Goal: Task Accomplishment & Management: Manage account settings

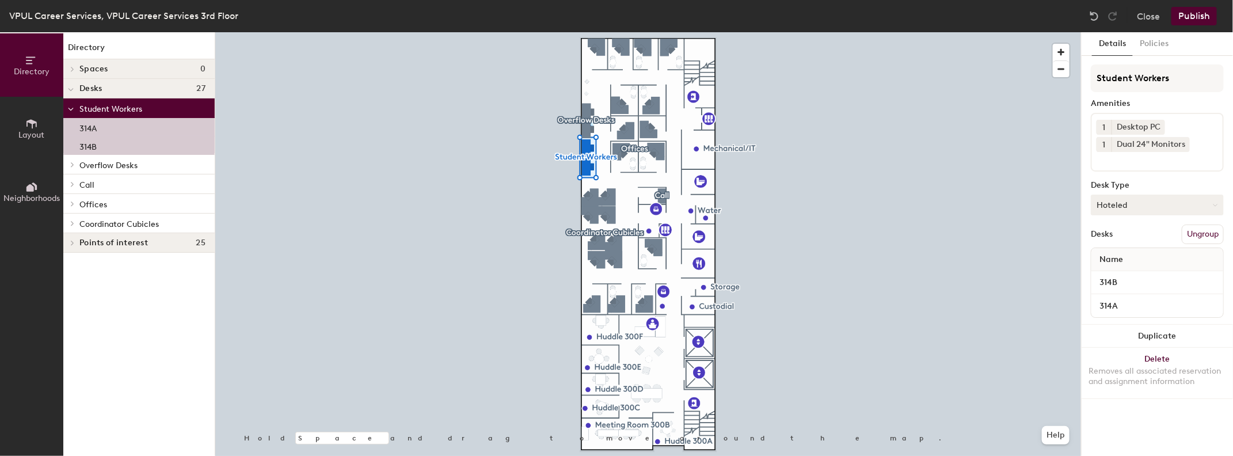
click at [1217, 201] on button "Hoteled" at bounding box center [1157, 205] width 133 height 21
click at [1158, 43] on button "Policies" at bounding box center [1154, 44] width 43 height 24
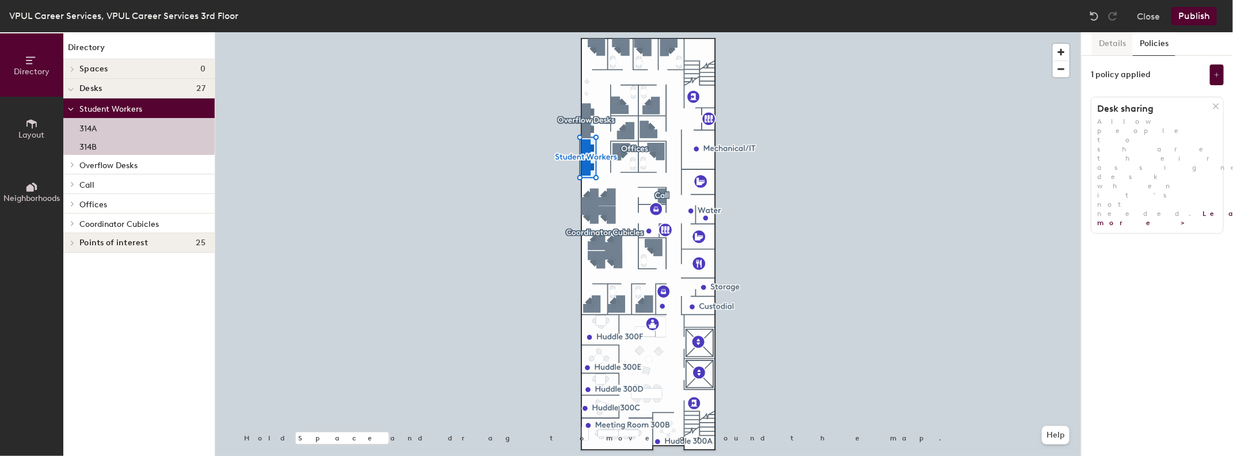
click at [1121, 44] on button "Details" at bounding box center [1112, 44] width 41 height 24
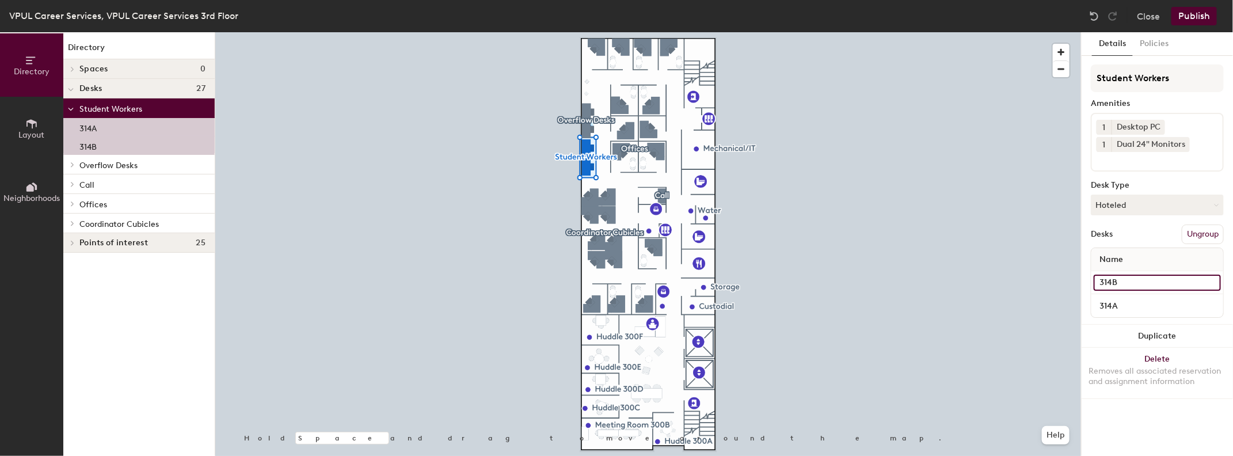
click at [1110, 280] on input "314B" at bounding box center [1156, 283] width 127 height 16
click at [1111, 303] on input "314A" at bounding box center [1156, 306] width 127 height 16
click at [1137, 285] on input "314B" at bounding box center [1156, 283] width 127 height 16
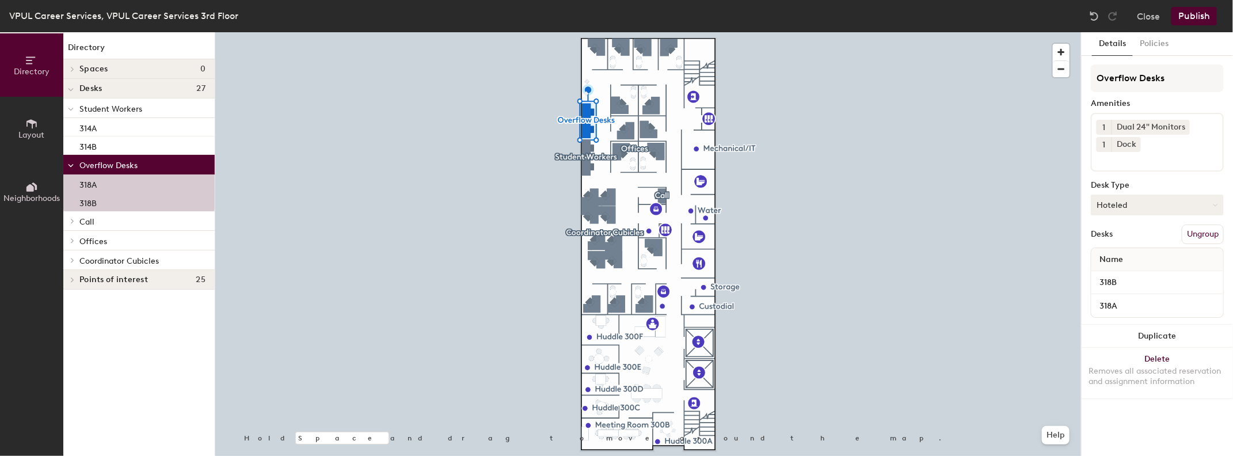
click at [1217, 205] on icon at bounding box center [1215, 205] width 5 height 5
click at [1162, 45] on button "Policies" at bounding box center [1154, 44] width 43 height 24
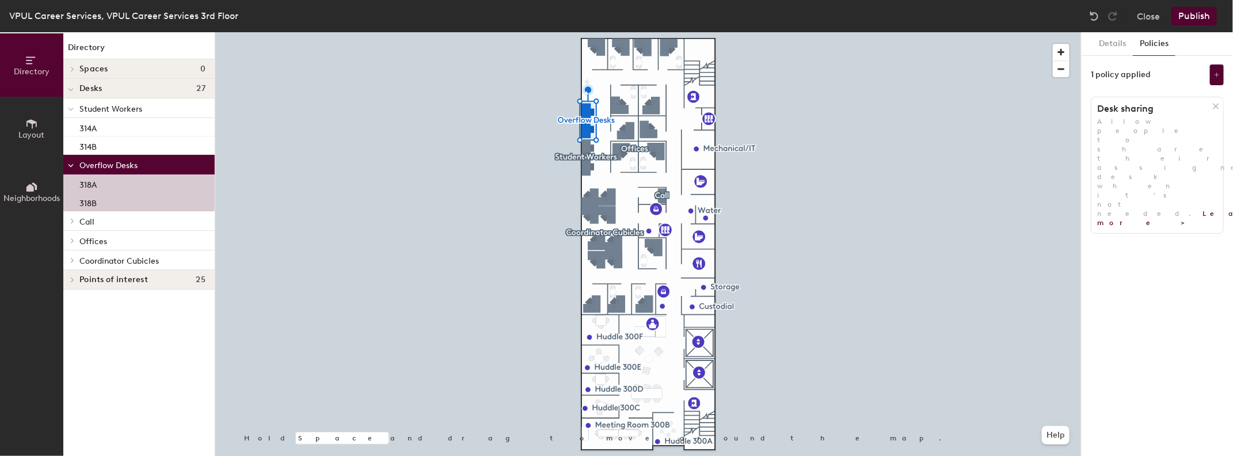
click at [1162, 45] on button "Policies" at bounding box center [1154, 44] width 43 height 24
click at [516, 32] on div at bounding box center [648, 32] width 866 height 0
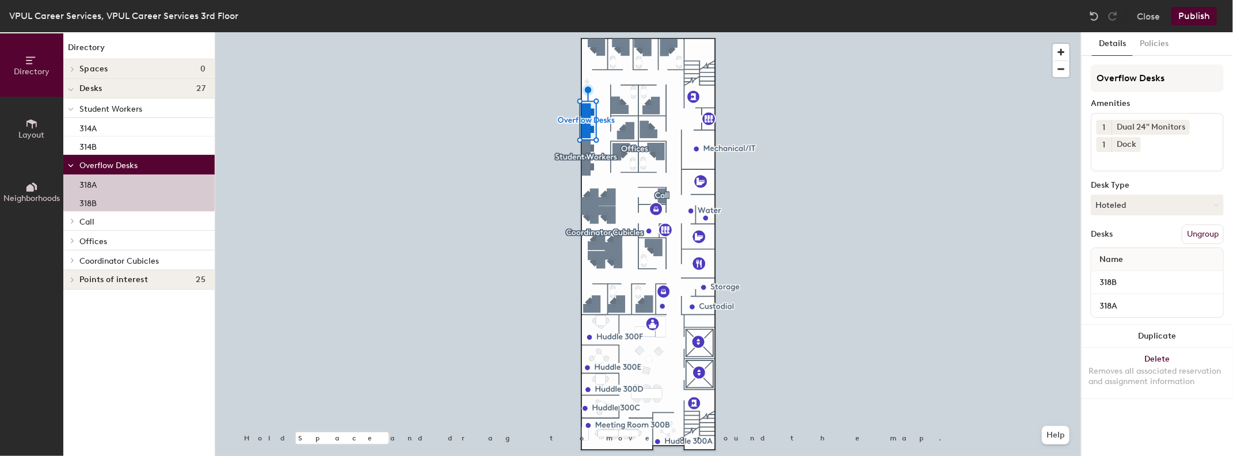
click at [74, 110] on div at bounding box center [70, 107] width 15 height 19
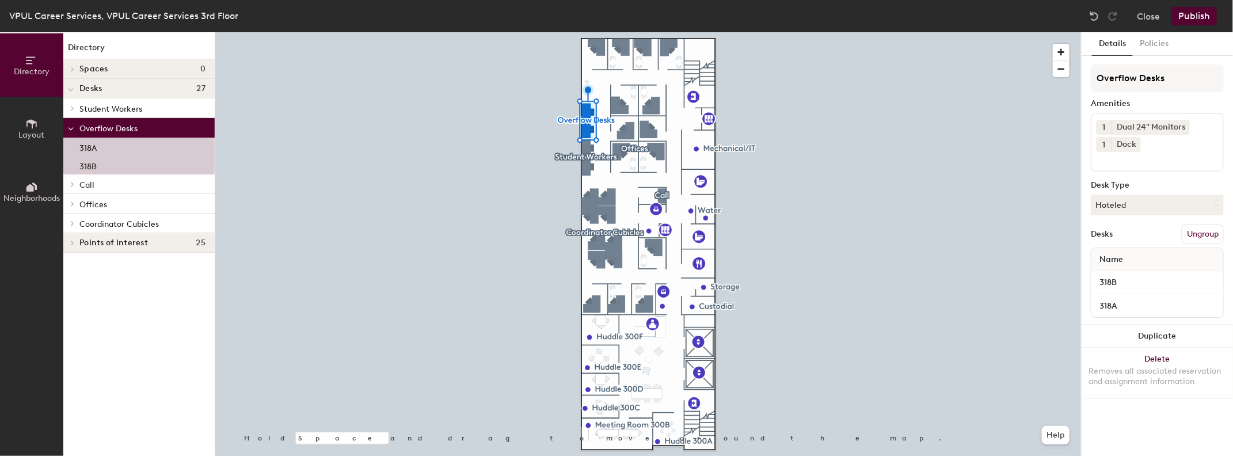
click at [108, 110] on span "Student Workers" at bounding box center [110, 109] width 63 height 10
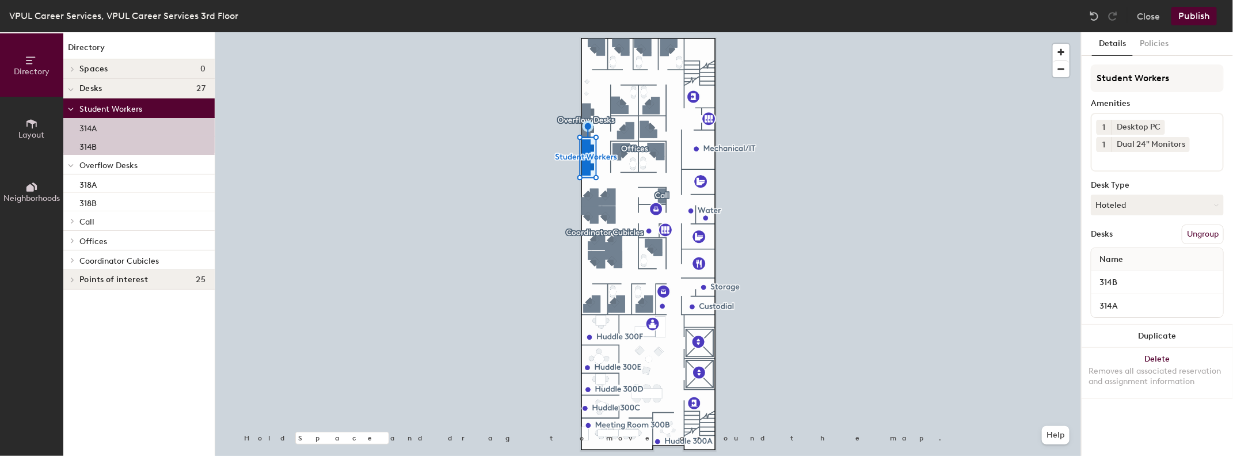
drag, startPoint x: 108, startPoint y: 110, endPoint x: 93, endPoint y: 110, distance: 15.5
click at [93, 110] on span "Student Workers" at bounding box center [110, 109] width 63 height 10
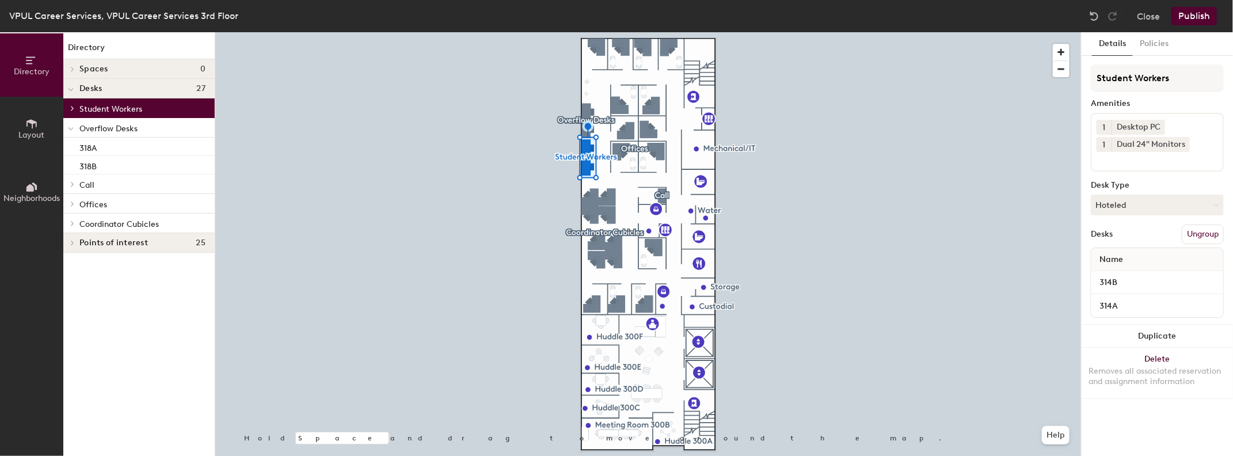
click at [68, 127] on icon at bounding box center [71, 129] width 6 height 5
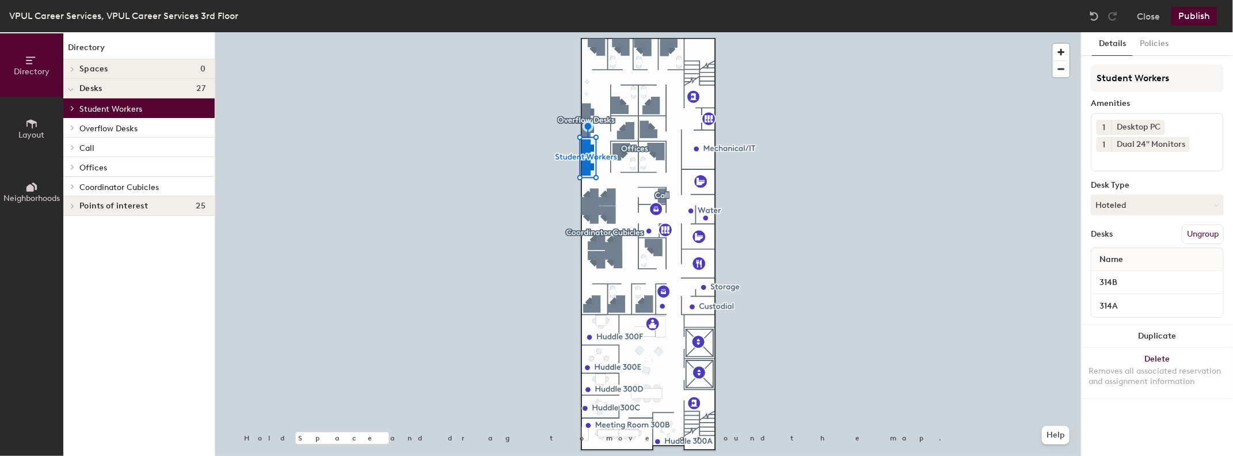
click at [73, 108] on icon at bounding box center [72, 108] width 5 height 6
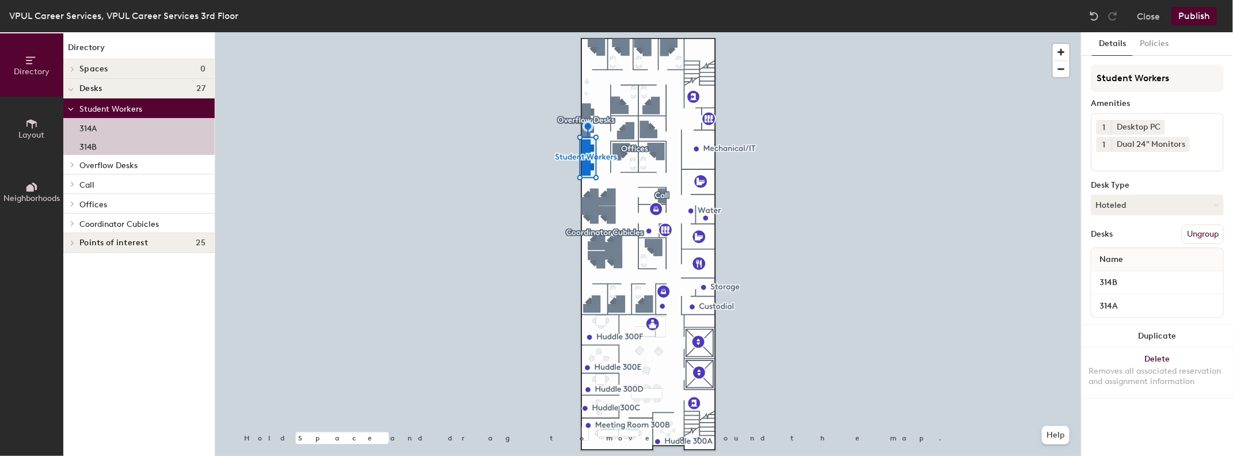
click at [73, 108] on icon at bounding box center [71, 109] width 6 height 5
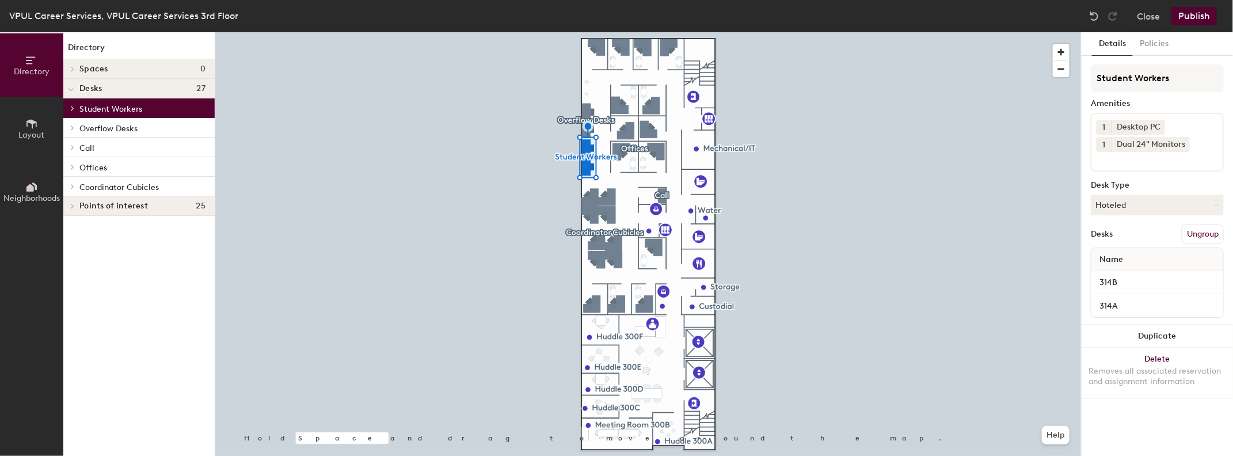
click at [74, 125] on icon at bounding box center [72, 128] width 5 height 6
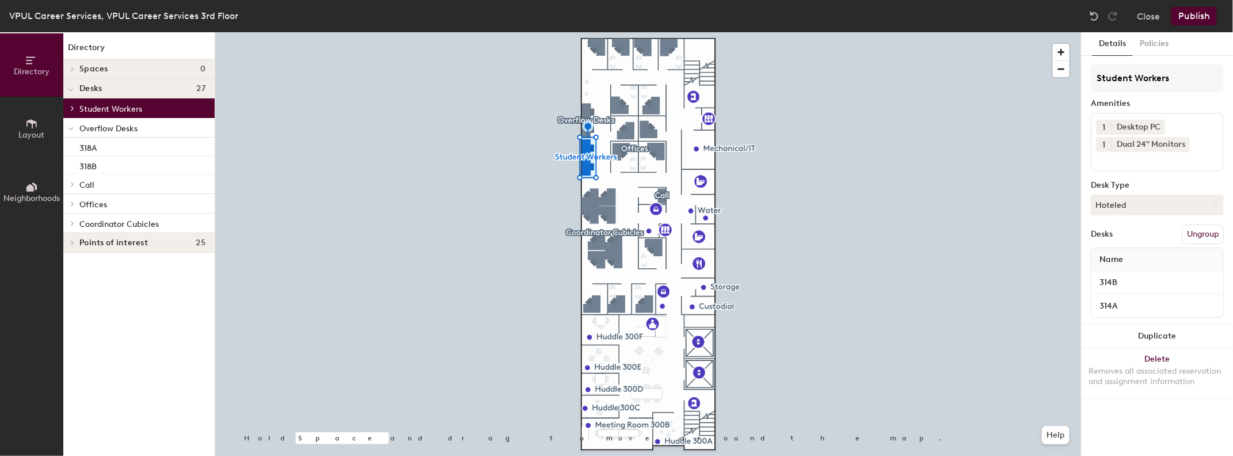
click at [74, 125] on div at bounding box center [70, 127] width 15 height 19
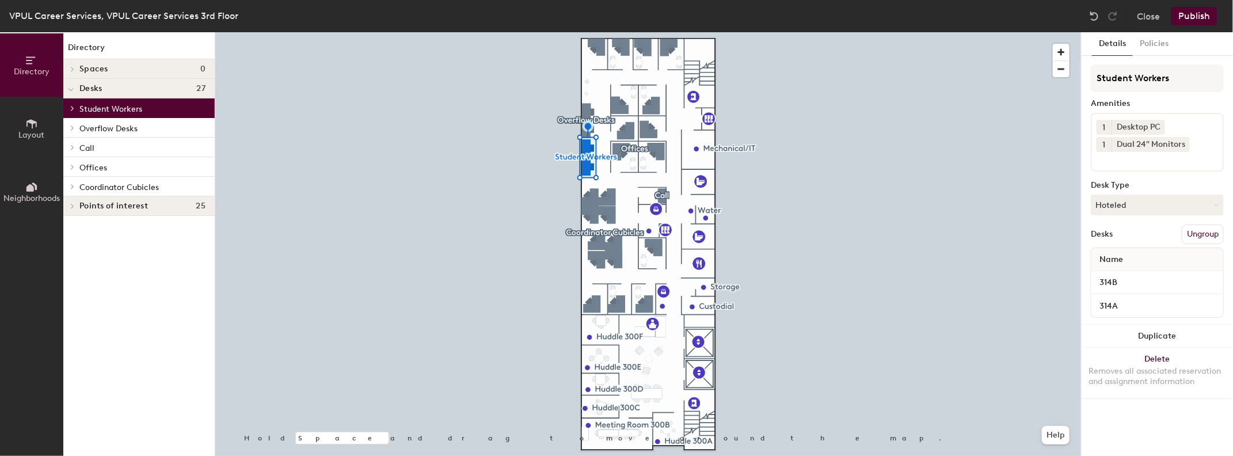
click at [73, 205] on icon at bounding box center [72, 206] width 5 height 6
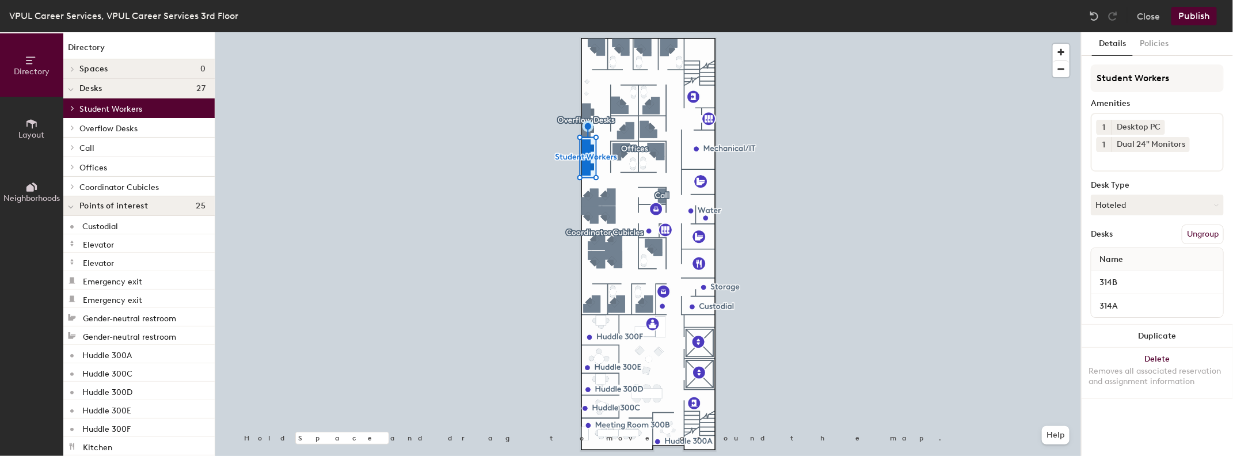
click at [73, 205] on icon at bounding box center [71, 207] width 6 height 5
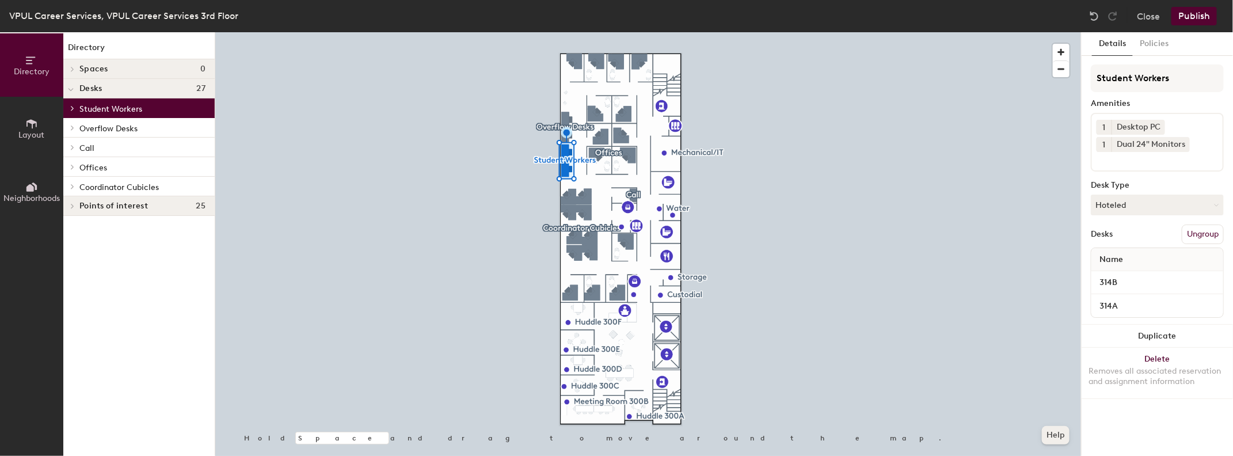
click at [1058, 440] on button "Help" at bounding box center [1056, 435] width 28 height 18
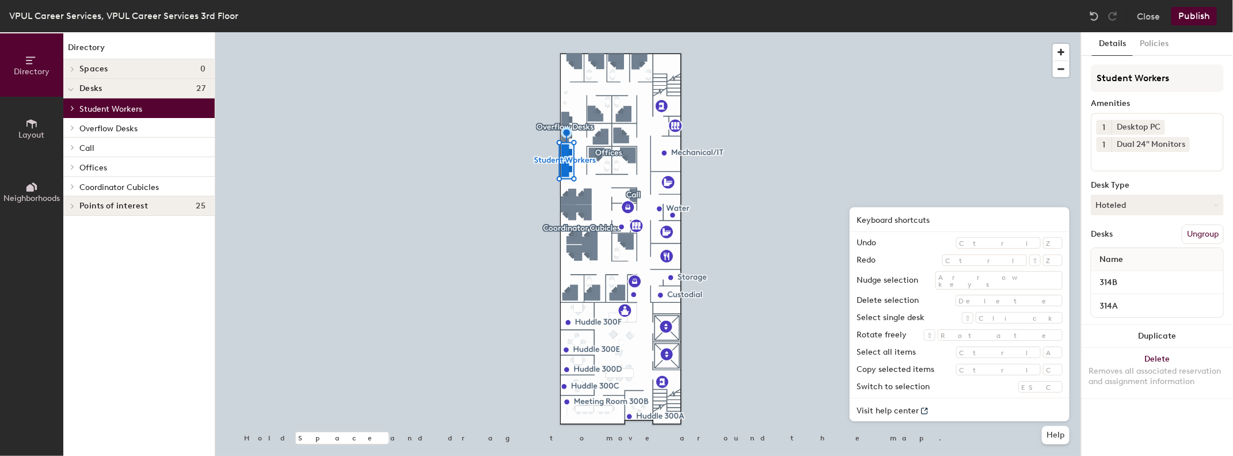
click at [835, 32] on div at bounding box center [648, 32] width 866 height 0
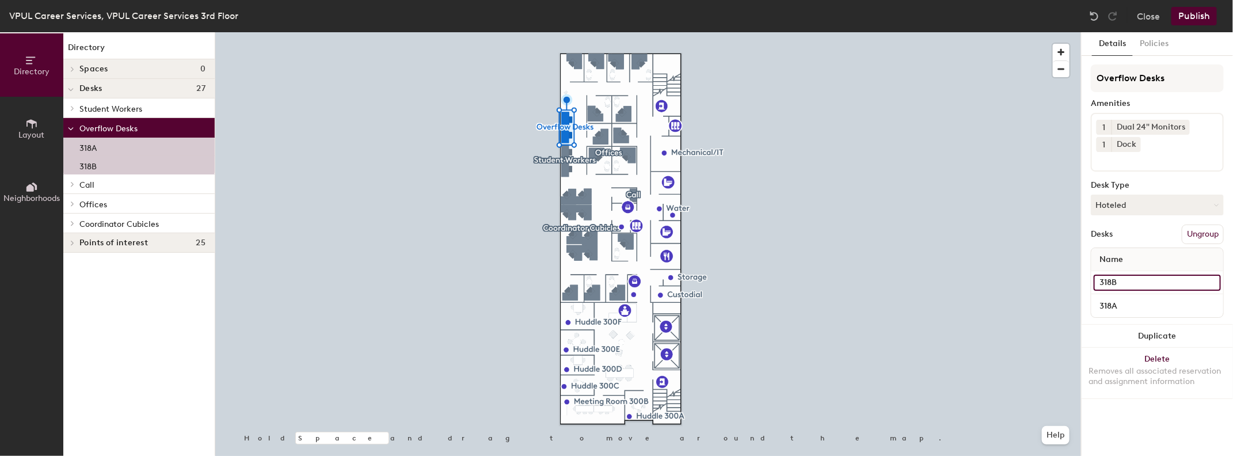
click at [1112, 280] on input "318B" at bounding box center [1156, 283] width 127 height 16
click at [1109, 282] on input "318B" at bounding box center [1156, 283] width 127 height 16
click at [1212, 281] on input "318B" at bounding box center [1156, 283] width 127 height 16
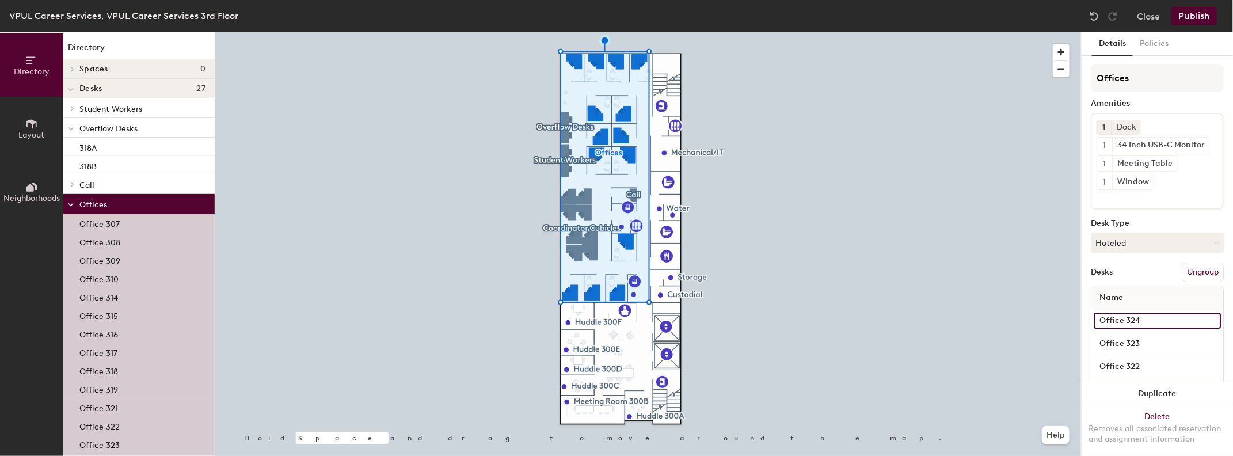
click at [1129, 318] on input "Office 324" at bounding box center [1156, 320] width 127 height 16
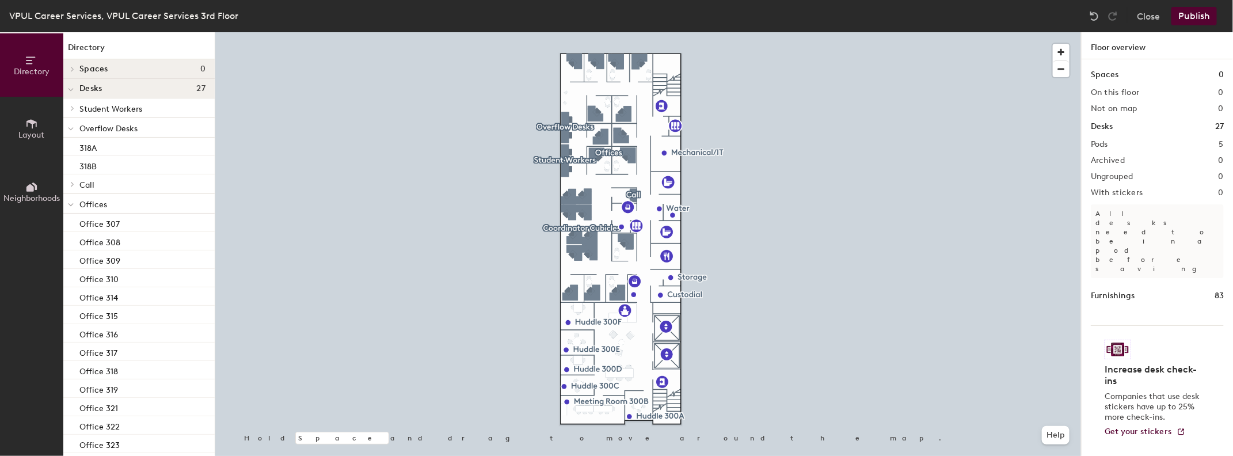
click at [13, 60] on button "Directory" at bounding box center [31, 64] width 63 height 63
click at [25, 59] on icon at bounding box center [31, 60] width 13 height 13
click at [1149, 14] on button "Close" at bounding box center [1148, 16] width 23 height 18
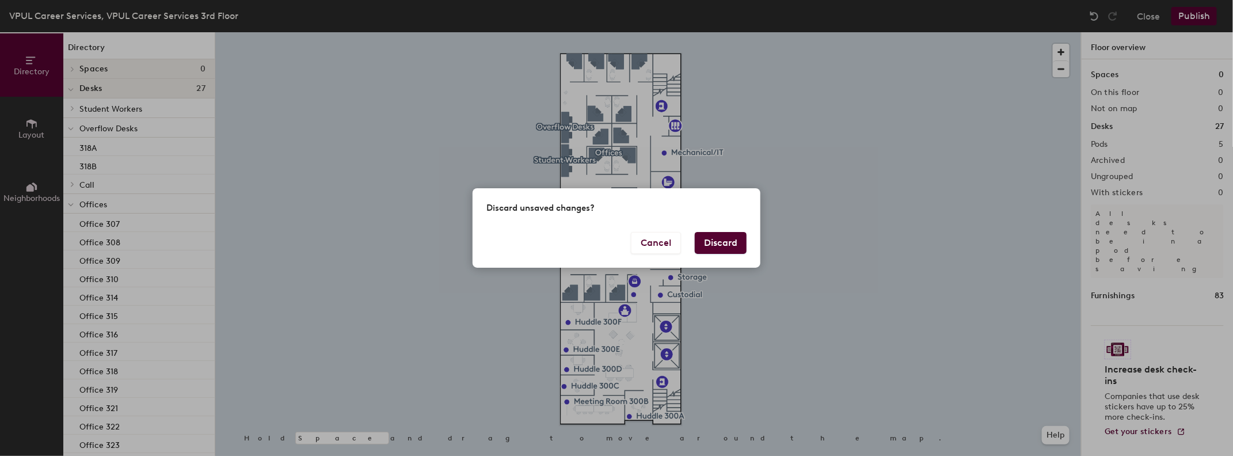
click at [723, 244] on button "Discard" at bounding box center [721, 243] width 52 height 22
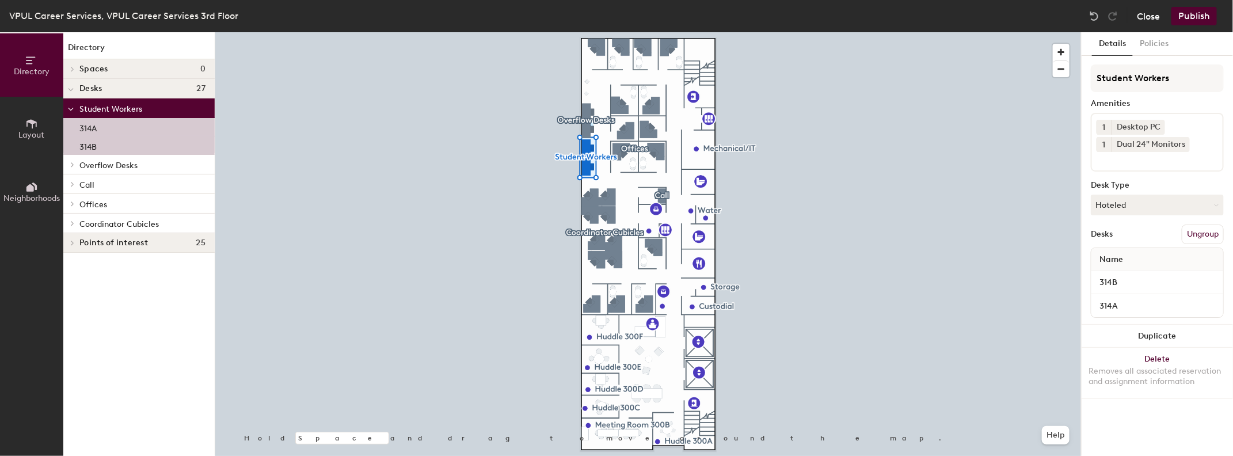
click at [1156, 13] on button "Close" at bounding box center [1148, 16] width 23 height 18
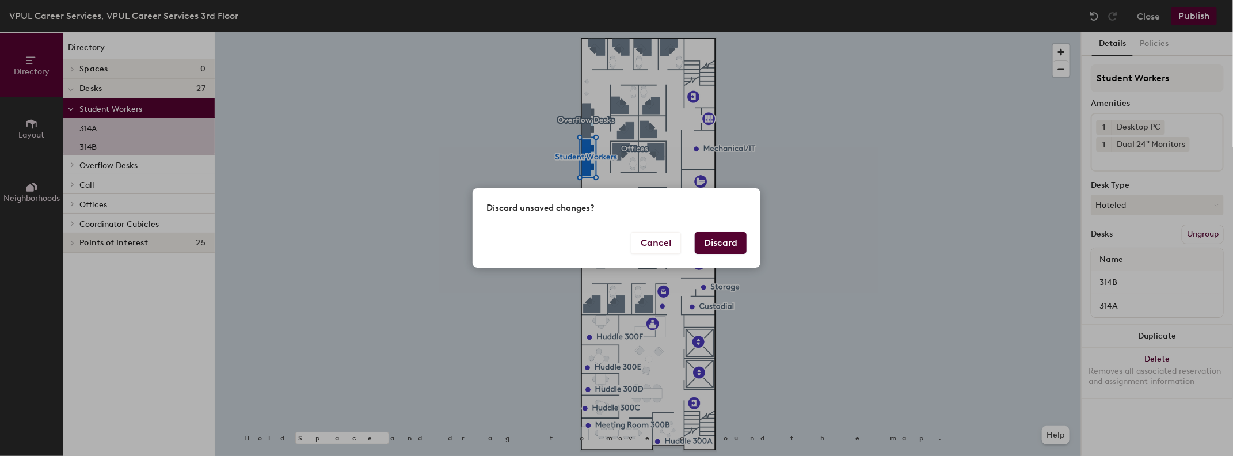
drag, startPoint x: 726, startPoint y: 241, endPoint x: 752, endPoint y: 237, distance: 26.7
click at [726, 241] on button "Discard" at bounding box center [721, 243] width 52 height 22
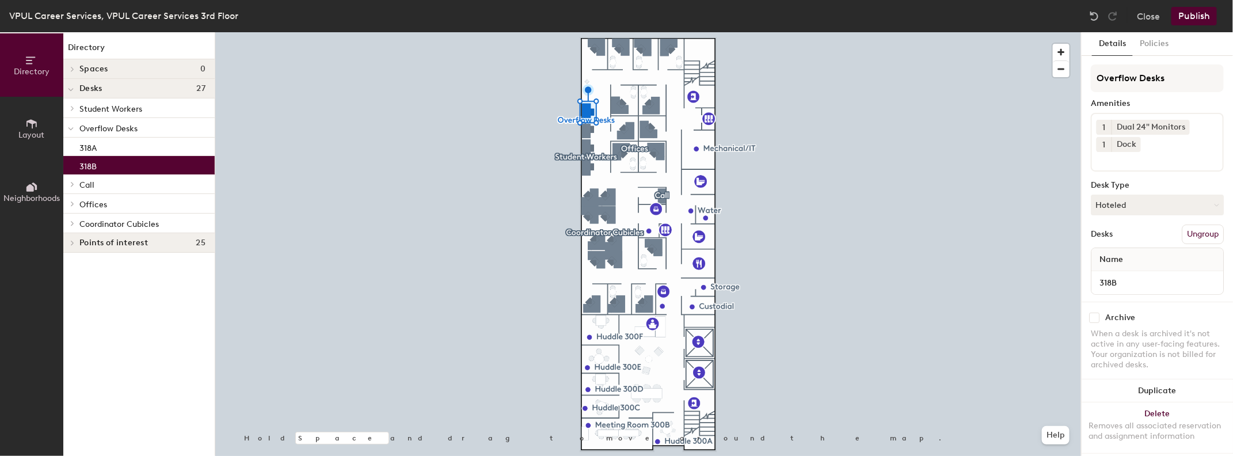
click at [1096, 314] on input "checkbox" at bounding box center [1094, 317] width 10 height 10
checkbox input "true"
click at [1195, 18] on button "Publish" at bounding box center [1193, 16] width 45 height 18
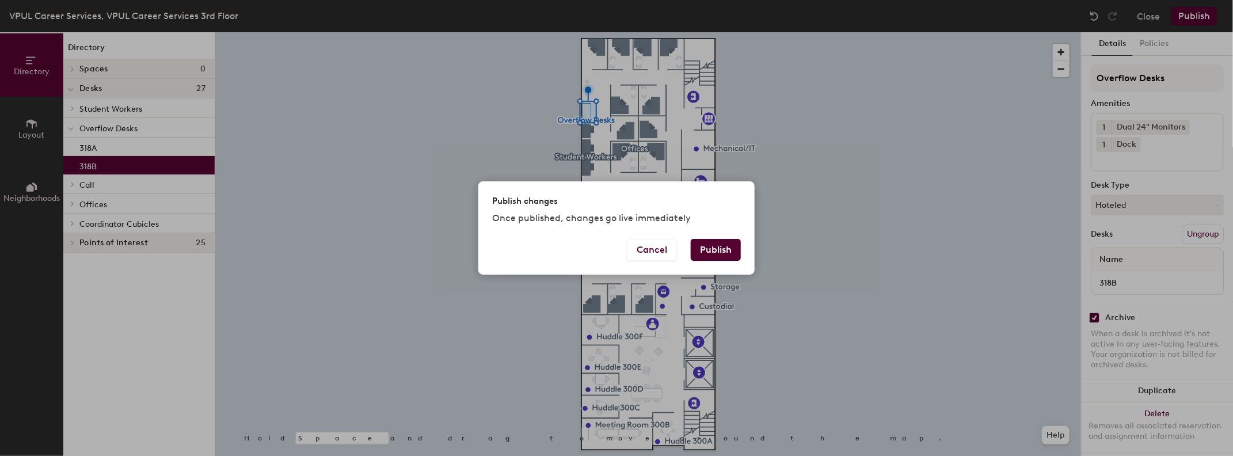
click at [719, 250] on button "Publish" at bounding box center [716, 250] width 50 height 22
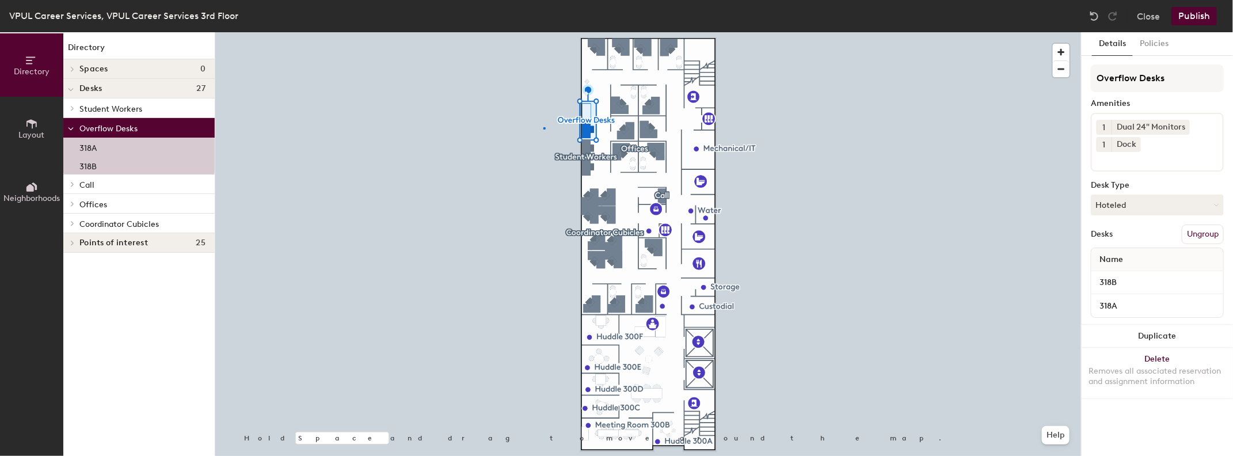
click at [544, 32] on div at bounding box center [648, 32] width 866 height 0
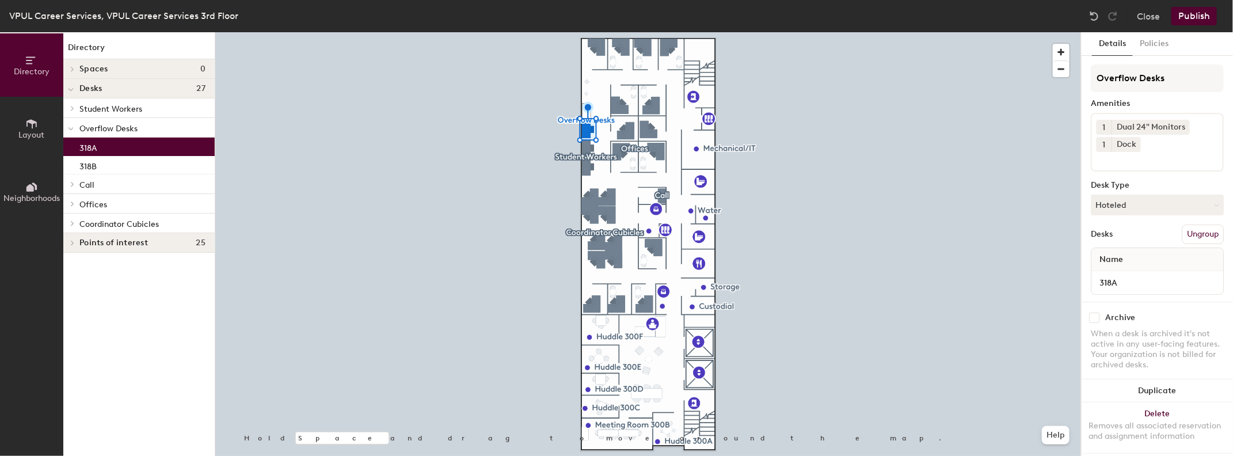
click at [1091, 312] on input "checkbox" at bounding box center [1094, 317] width 10 height 10
checkbox input "true"
click at [1194, 16] on button "Publish" at bounding box center [1193, 16] width 45 height 18
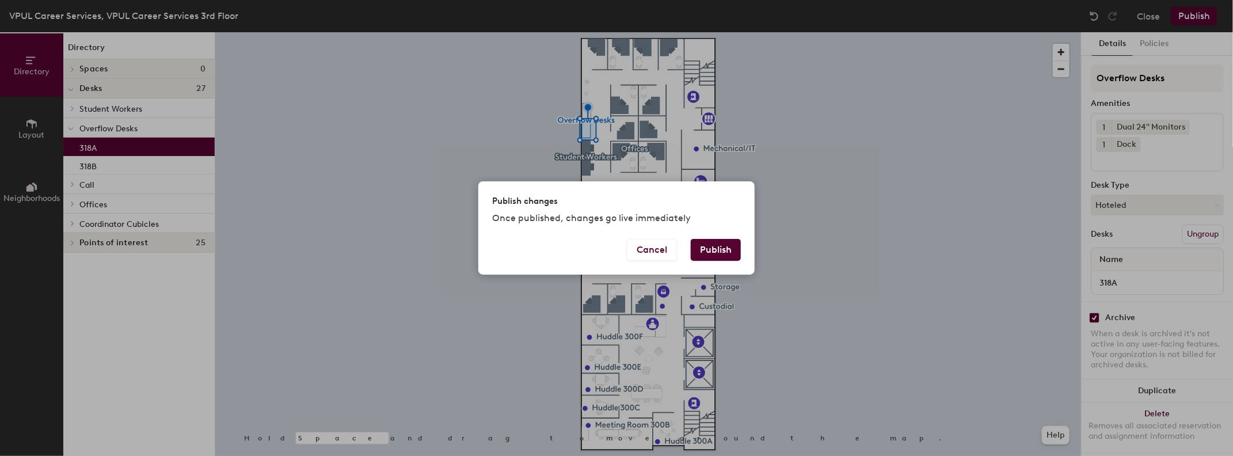
click at [718, 248] on button "Publish" at bounding box center [716, 250] width 50 height 22
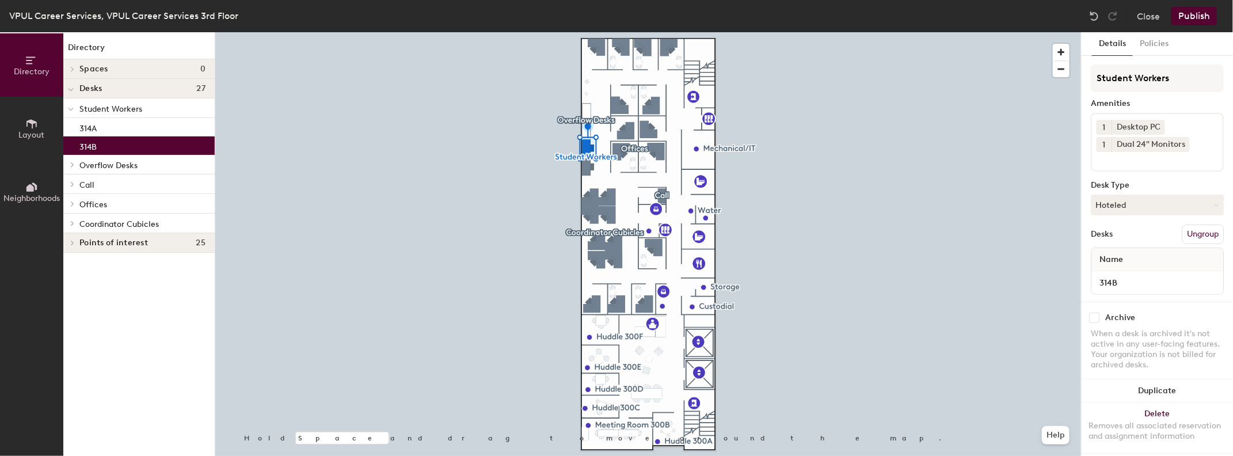
click at [1090, 312] on input "checkbox" at bounding box center [1094, 317] width 10 height 10
checkbox input "true"
click at [1196, 10] on button "Publish" at bounding box center [1193, 16] width 45 height 18
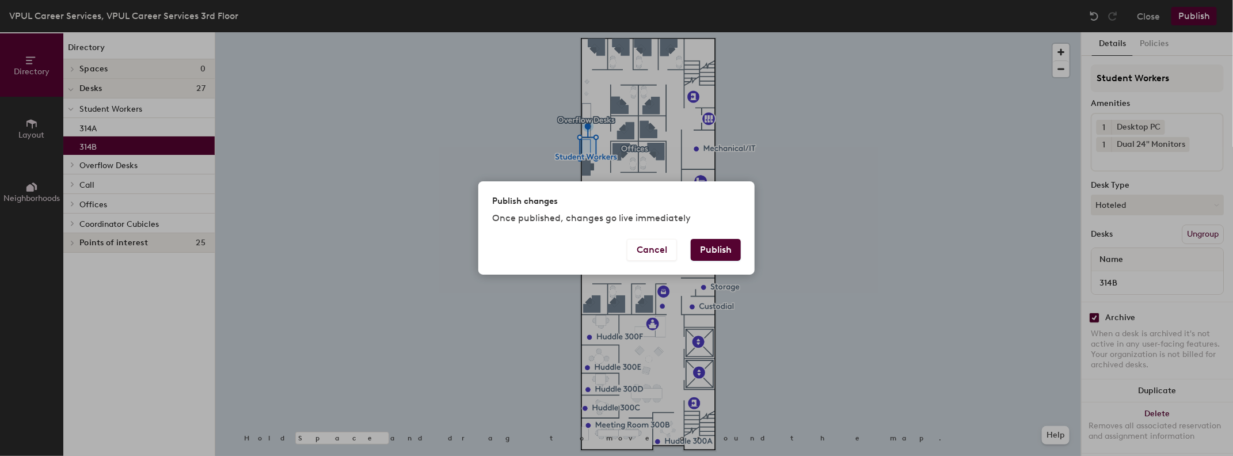
click at [725, 251] on button "Publish" at bounding box center [716, 250] width 50 height 22
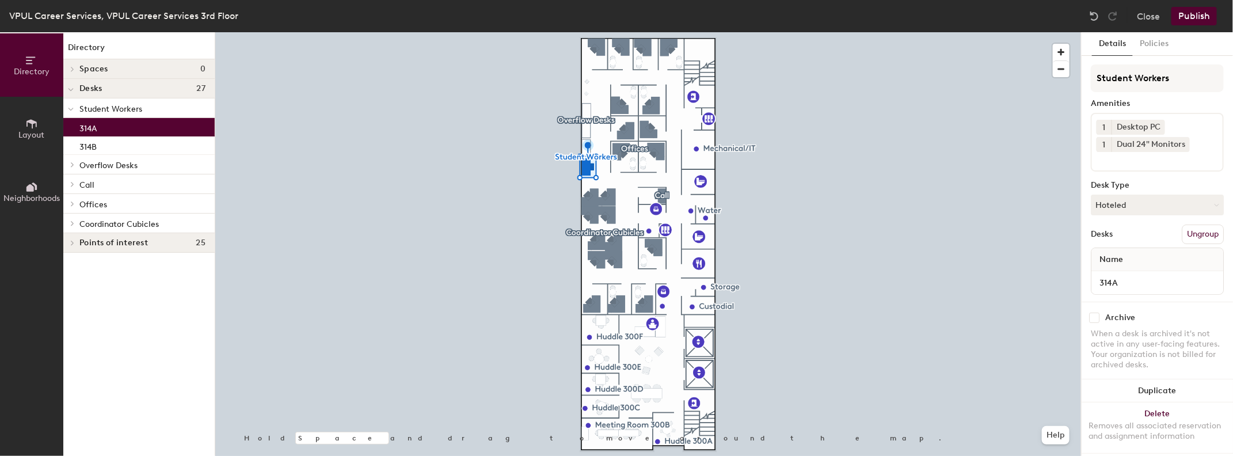
click at [1097, 312] on input "checkbox" at bounding box center [1094, 317] width 10 height 10
checkbox input "true"
click at [1186, 16] on button "Publish" at bounding box center [1193, 16] width 45 height 18
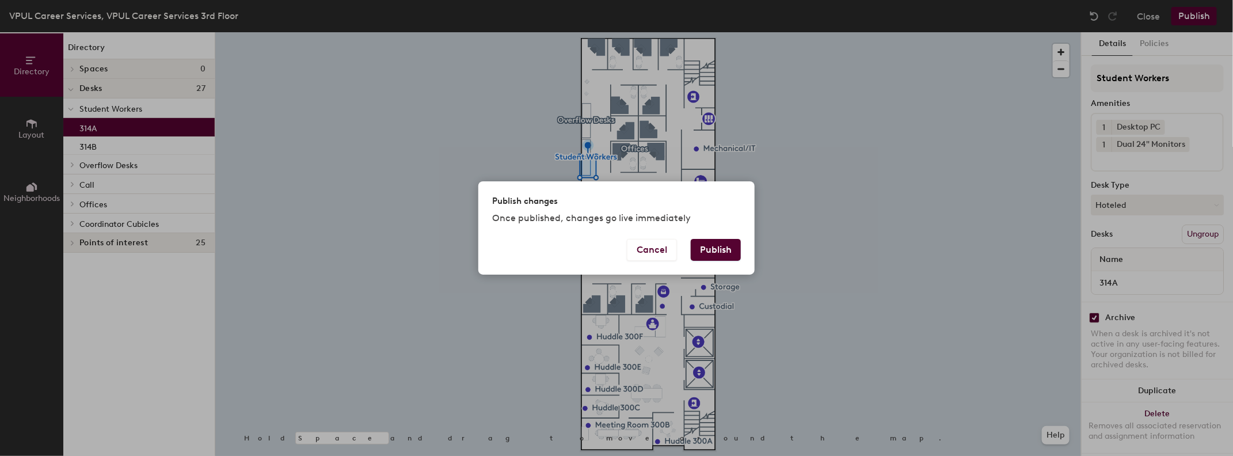
click at [705, 254] on button "Publish" at bounding box center [716, 250] width 50 height 22
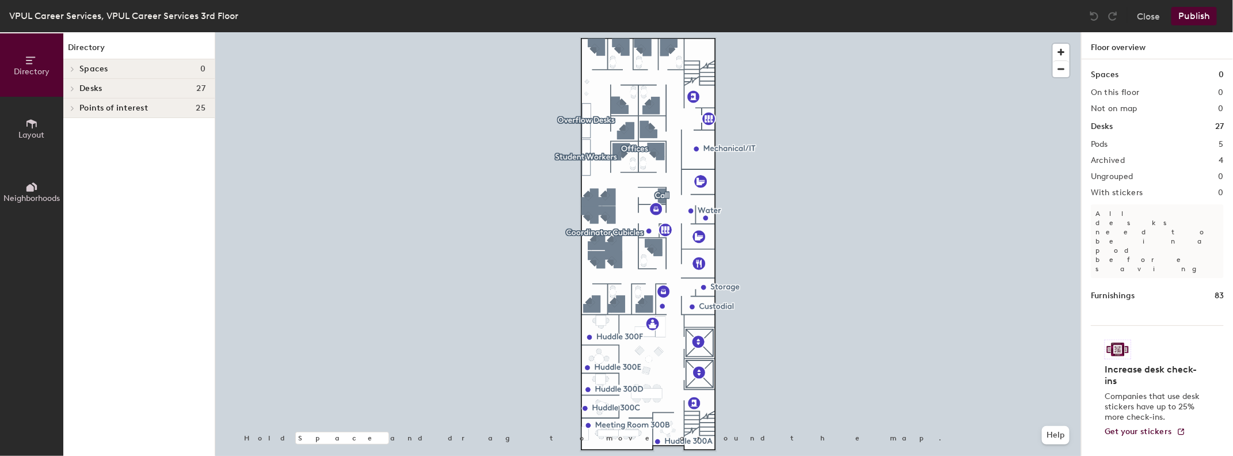
click at [533, 32] on div at bounding box center [648, 32] width 866 height 0
click at [18, 190] on button "Neighborhoods" at bounding box center [31, 191] width 63 height 63
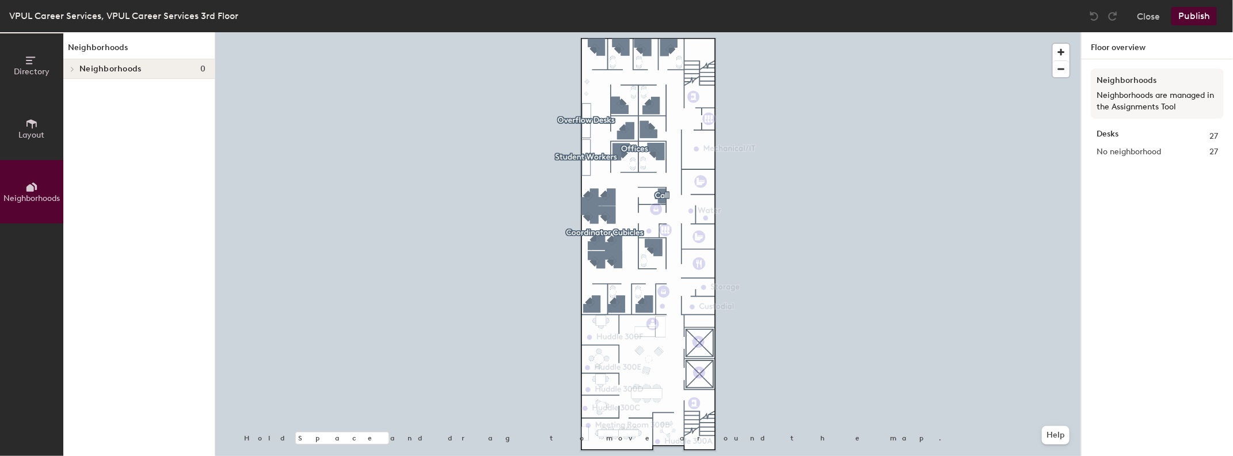
click at [25, 123] on icon at bounding box center [31, 123] width 13 height 13
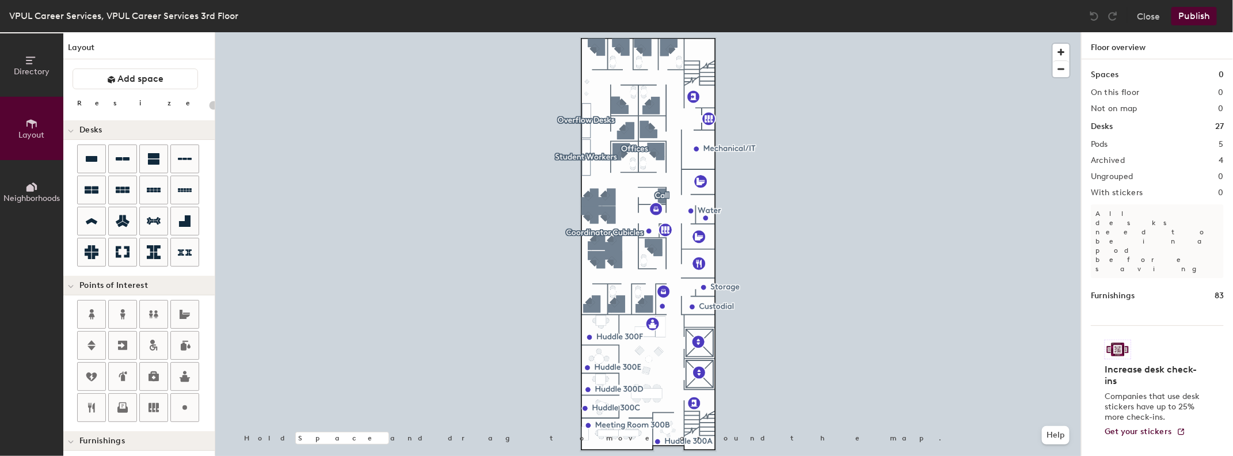
drag, startPoint x: 215, startPoint y: 215, endPoint x: 214, endPoint y: 299, distance: 83.5
click at [214, 299] on div "Directory Layout Neighborhoods Layout Add space Resize Desks Points of Interest…" at bounding box center [107, 244] width 215 height 424
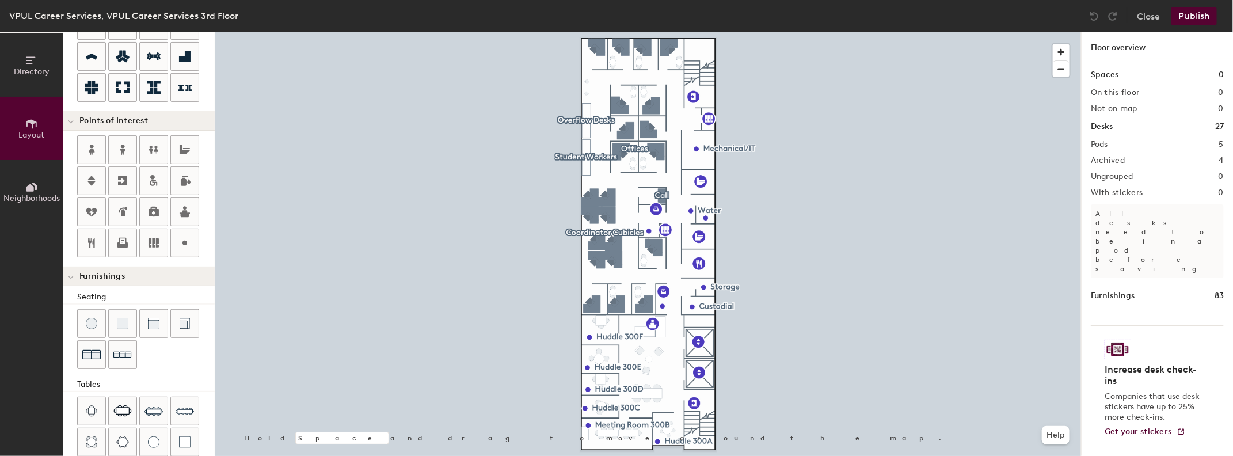
scroll to position [190, 0]
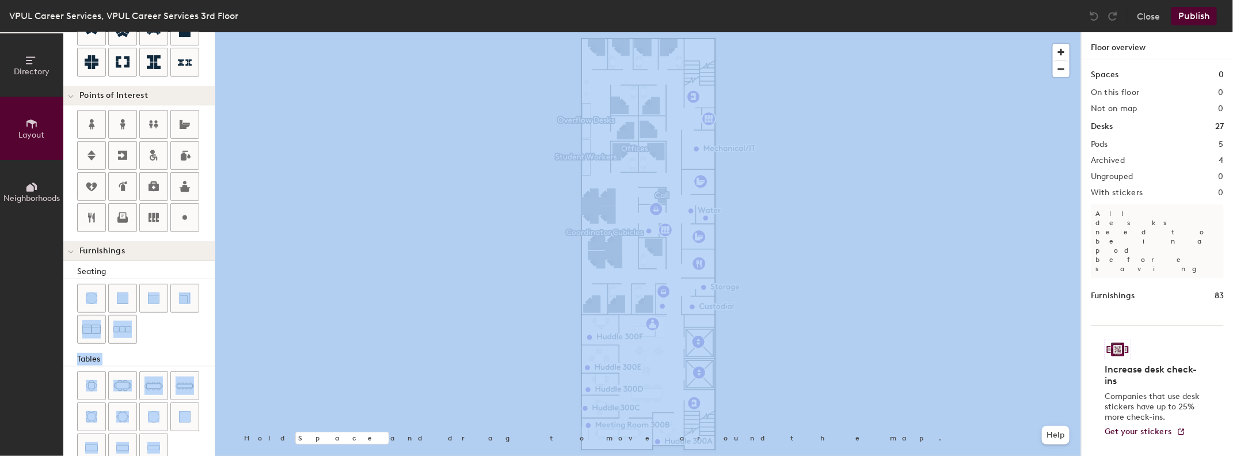
click at [216, 308] on div "Directory Layout Neighborhoods Layout Add space Resize Desks Points of Interest…" at bounding box center [616, 244] width 1233 height 424
click at [352, 32] on div at bounding box center [648, 32] width 866 height 0
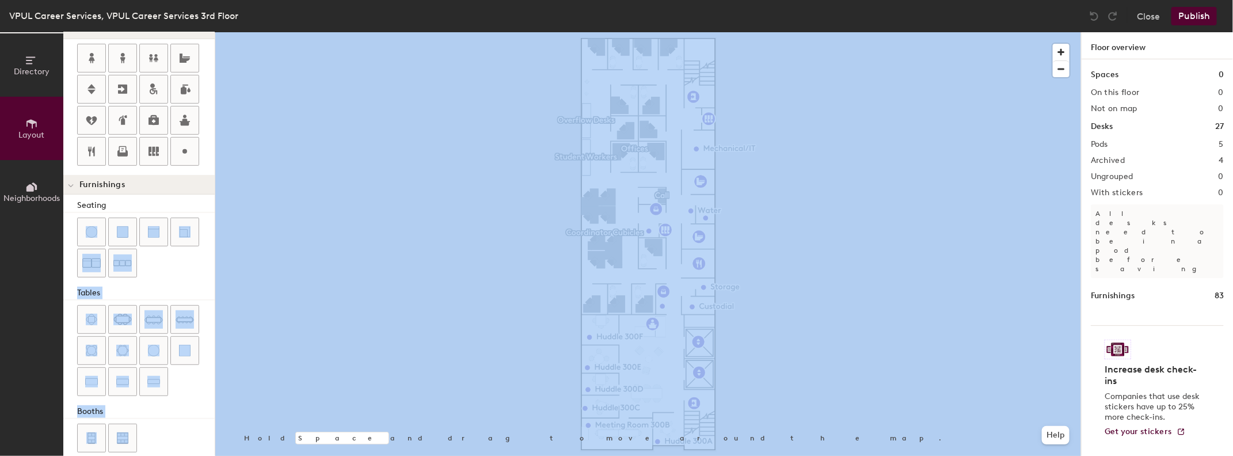
scroll to position [264, 0]
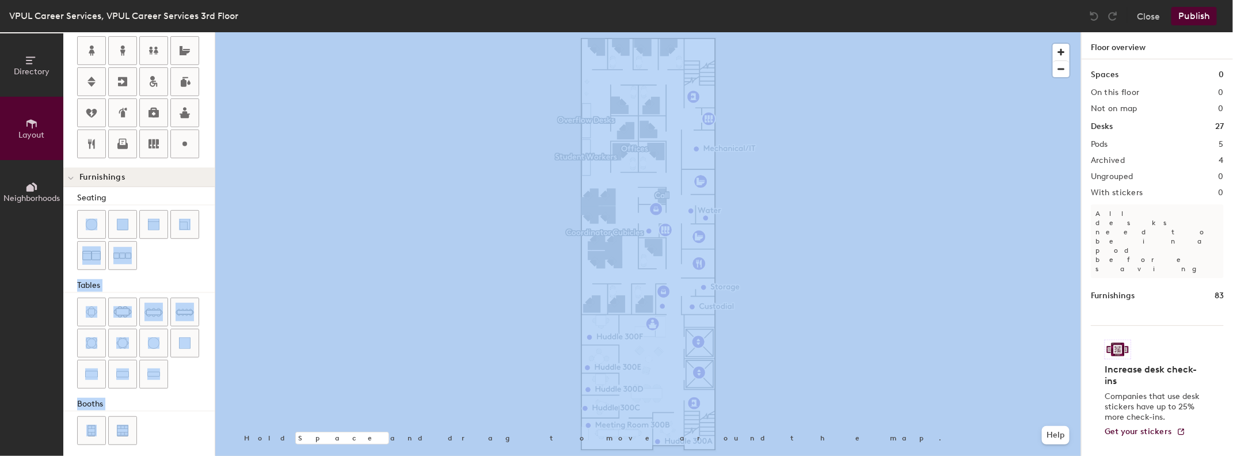
click at [174, 256] on div at bounding box center [146, 241] width 138 height 62
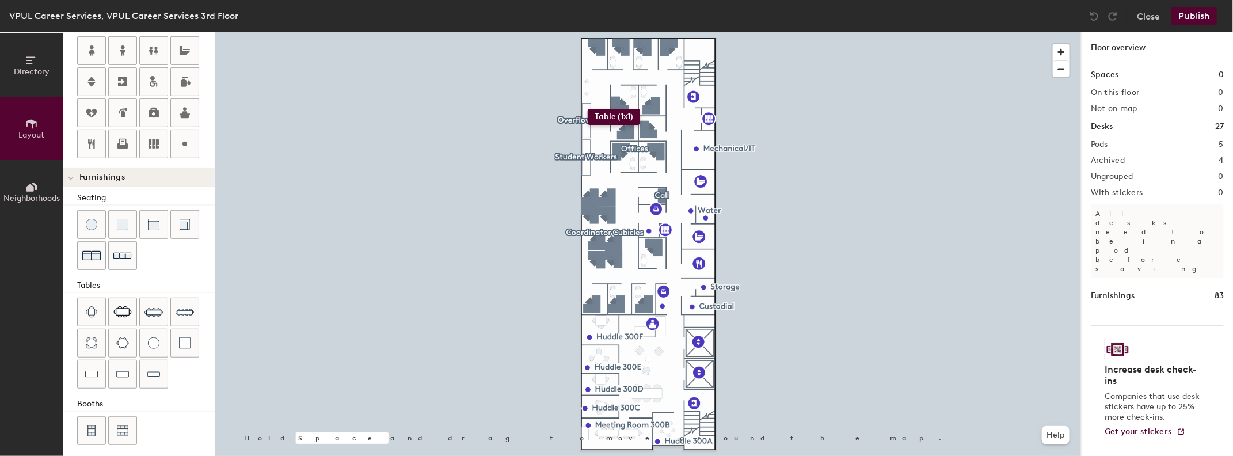
click at [588, 109] on div "Directory Layout Neighborhoods Layout Add space Resize Desks Points of Interest…" at bounding box center [616, 244] width 1233 height 424
click at [586, 123] on div "Directory Layout Neighborhoods Layout Add space Resize Desks Points of Interest…" at bounding box center [616, 244] width 1233 height 424
click at [586, 147] on div "Directory Layout Neighborhoods Layout Add space Resize Desks Points of Interest…" at bounding box center [616, 244] width 1233 height 424
drag, startPoint x: 186, startPoint y: 334, endPoint x: 586, endPoint y: 162, distance: 435.4
click at [586, 162] on div "Directory Layout Neighborhoods Layout Add space Resize Desks Points of Interest…" at bounding box center [616, 244] width 1233 height 424
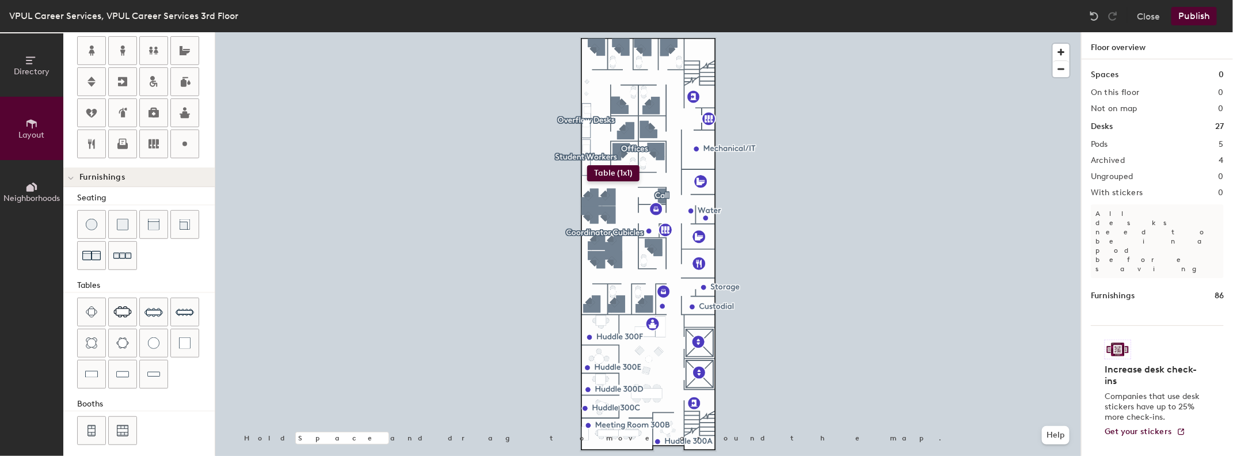
click at [587, 165] on div "Directory Layout Neighborhoods Layout Add space Resize Desks Points of Interest…" at bounding box center [616, 244] width 1233 height 424
click at [1192, 15] on button "Publish" at bounding box center [1193, 16] width 45 height 18
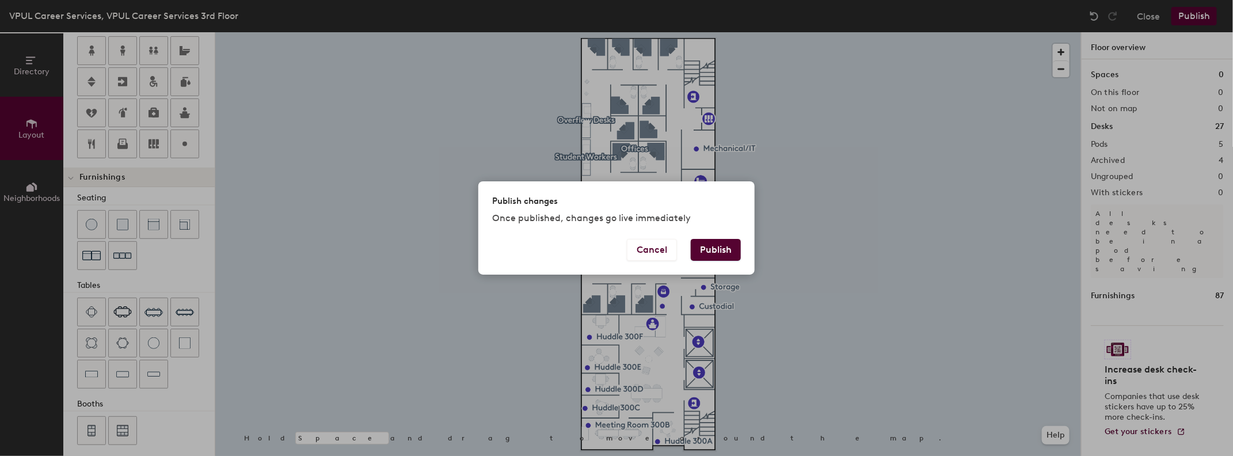
click at [713, 244] on button "Publish" at bounding box center [716, 250] width 50 height 22
type input "20"
